Goal: Information Seeking & Learning: Learn about a topic

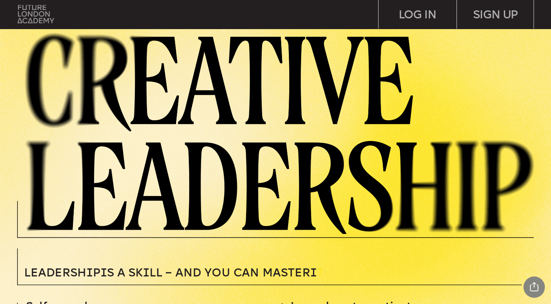
click at [46, 13] on img at bounding box center [36, 14] width 36 height 18
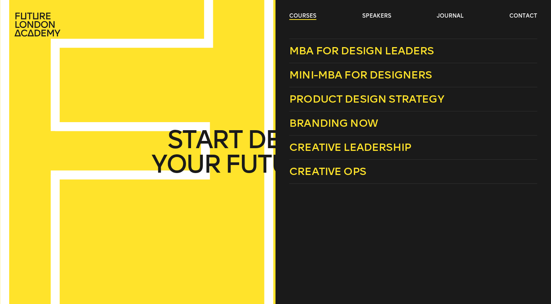
click at [315, 16] on link "courses" at bounding box center [302, 16] width 27 height 8
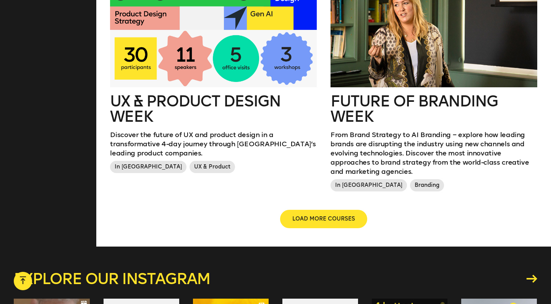
scroll to position [894, 0]
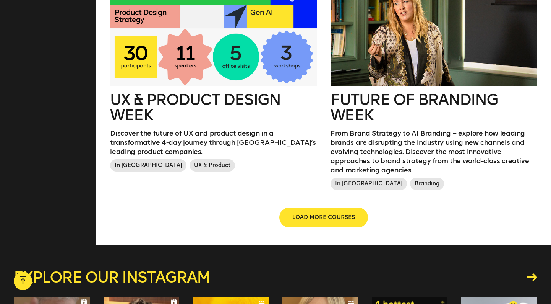
click at [300, 213] on span "LOAD MORE COURSES" at bounding box center [323, 217] width 63 height 8
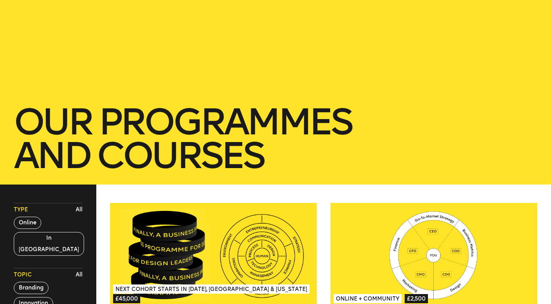
scroll to position [0, 0]
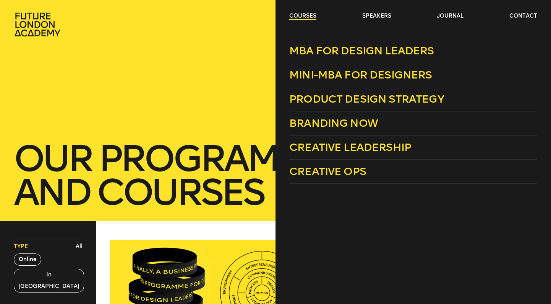
click at [313, 13] on link "courses" at bounding box center [302, 16] width 27 height 8
